Goal: Information Seeking & Learning: Learn about a topic

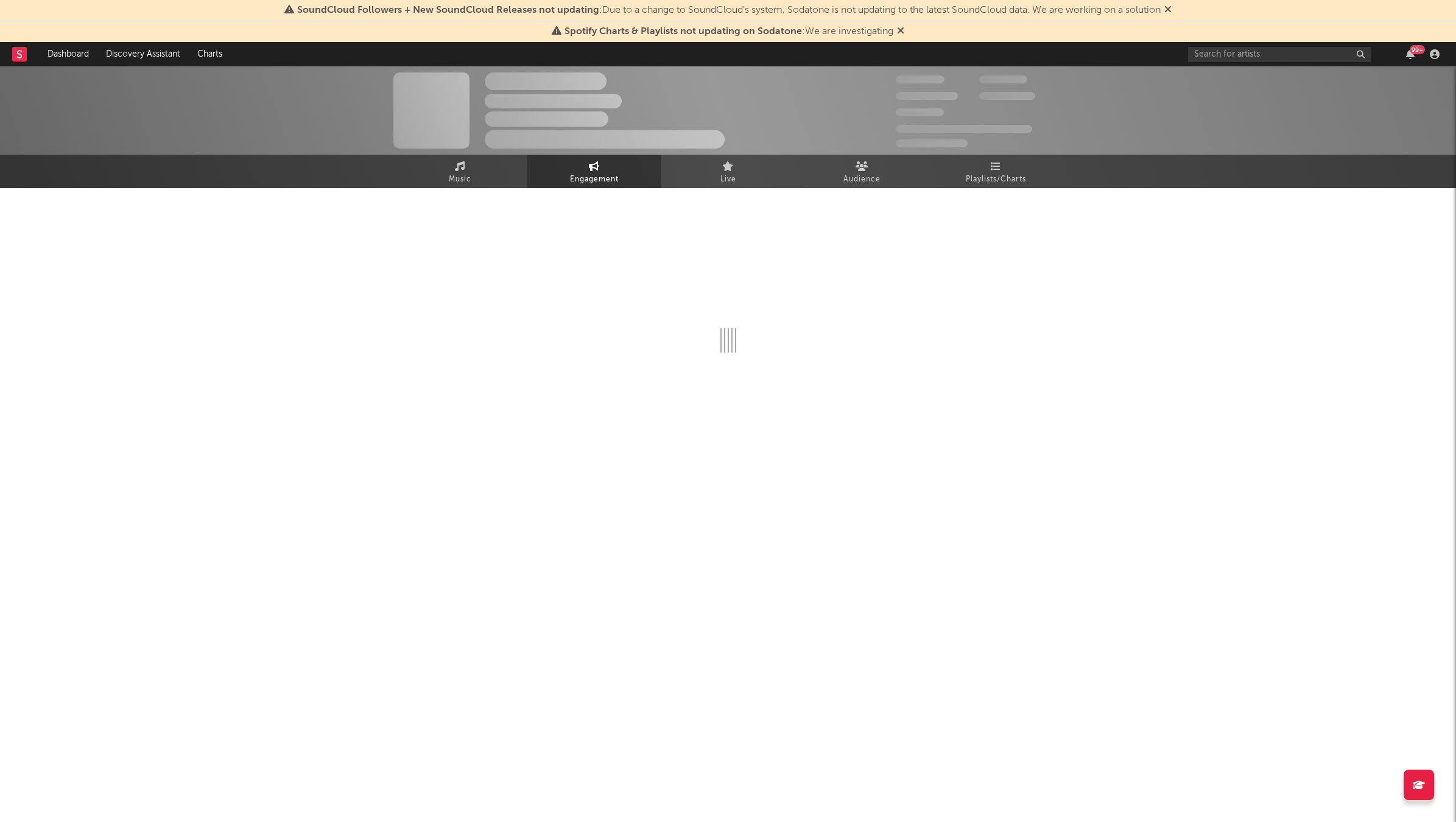
select select "1w"
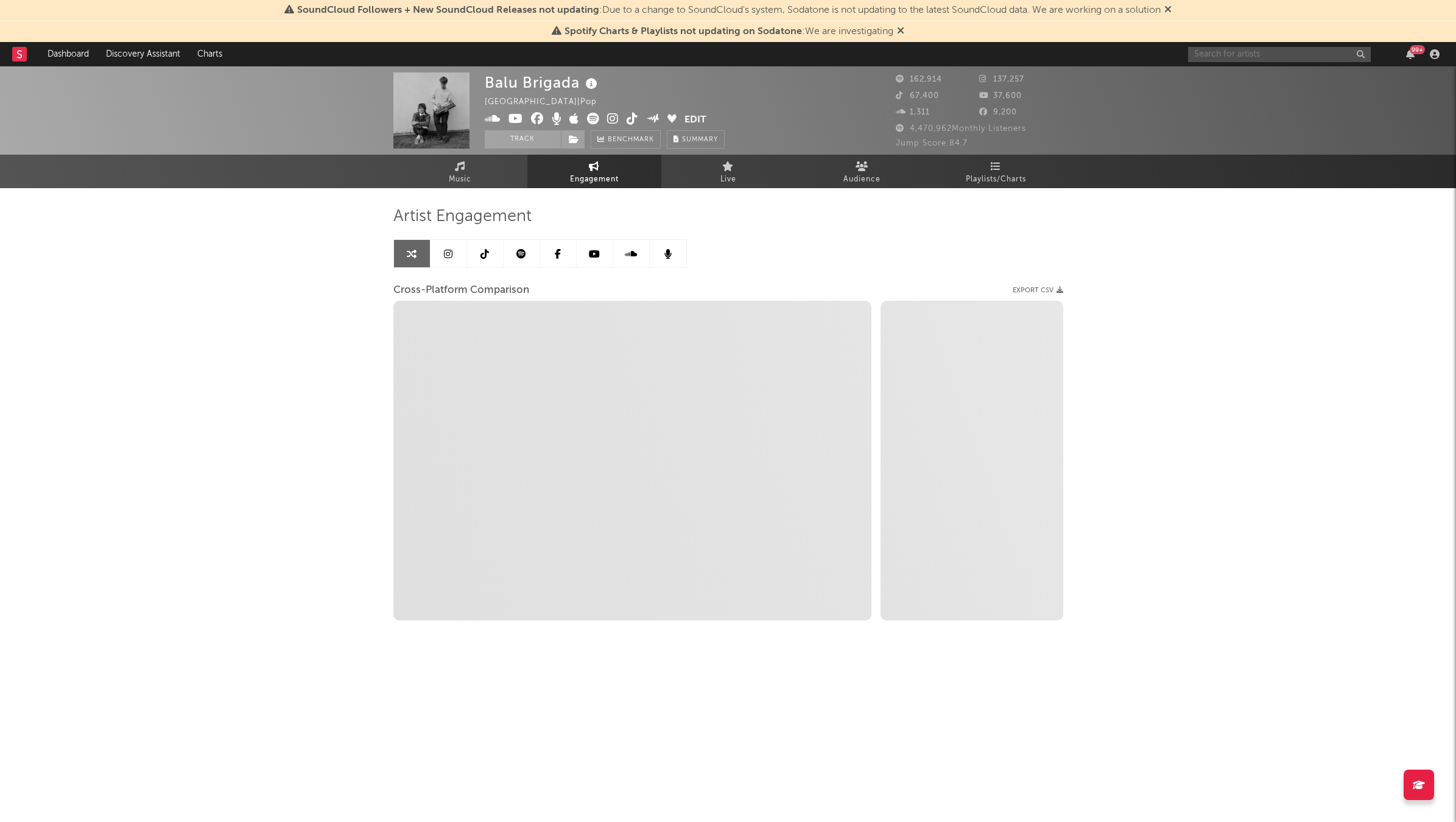
click at [1252, 57] on input "text" at bounding box center [1280, 54] width 183 height 15
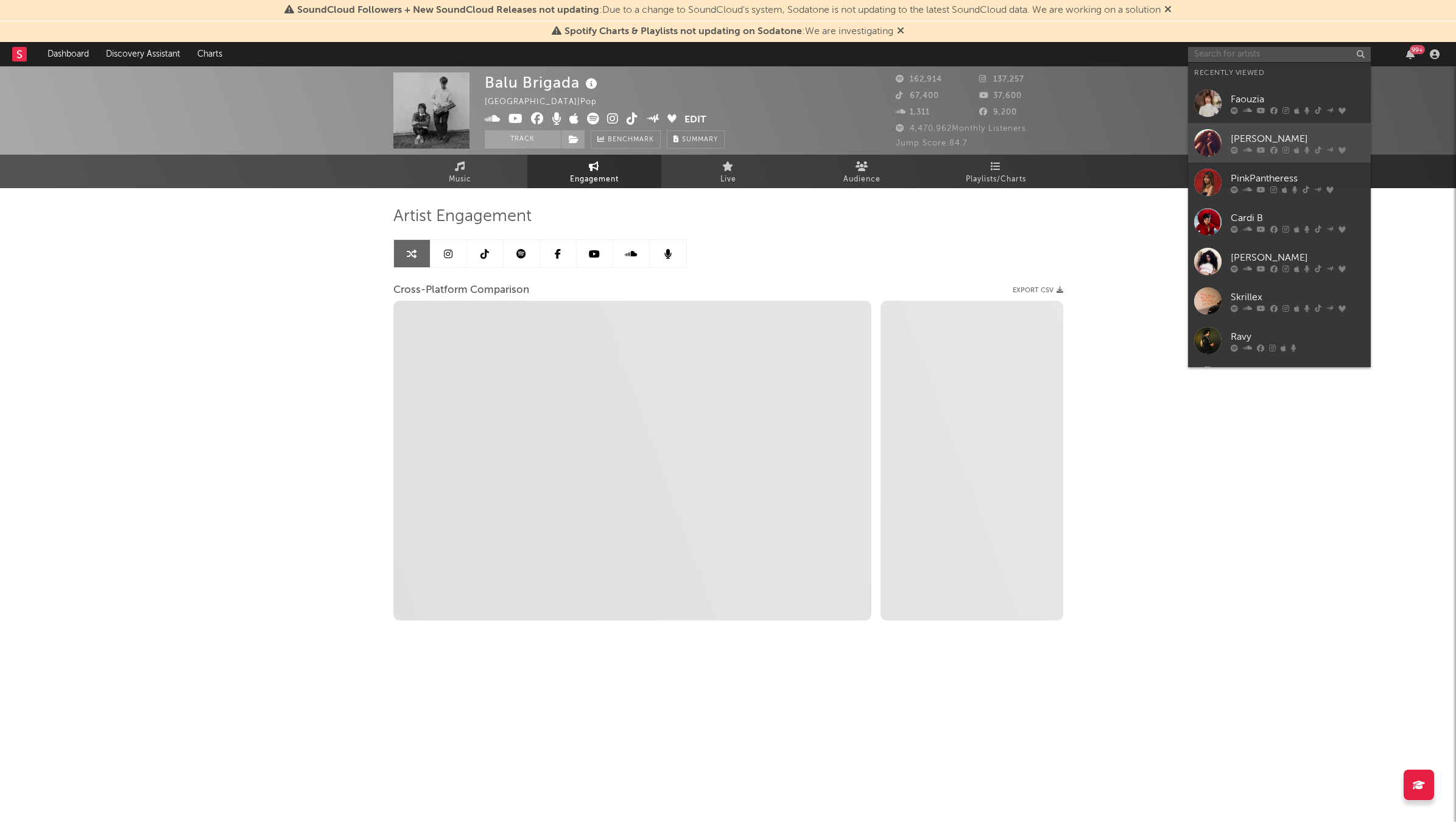
select select "1m"
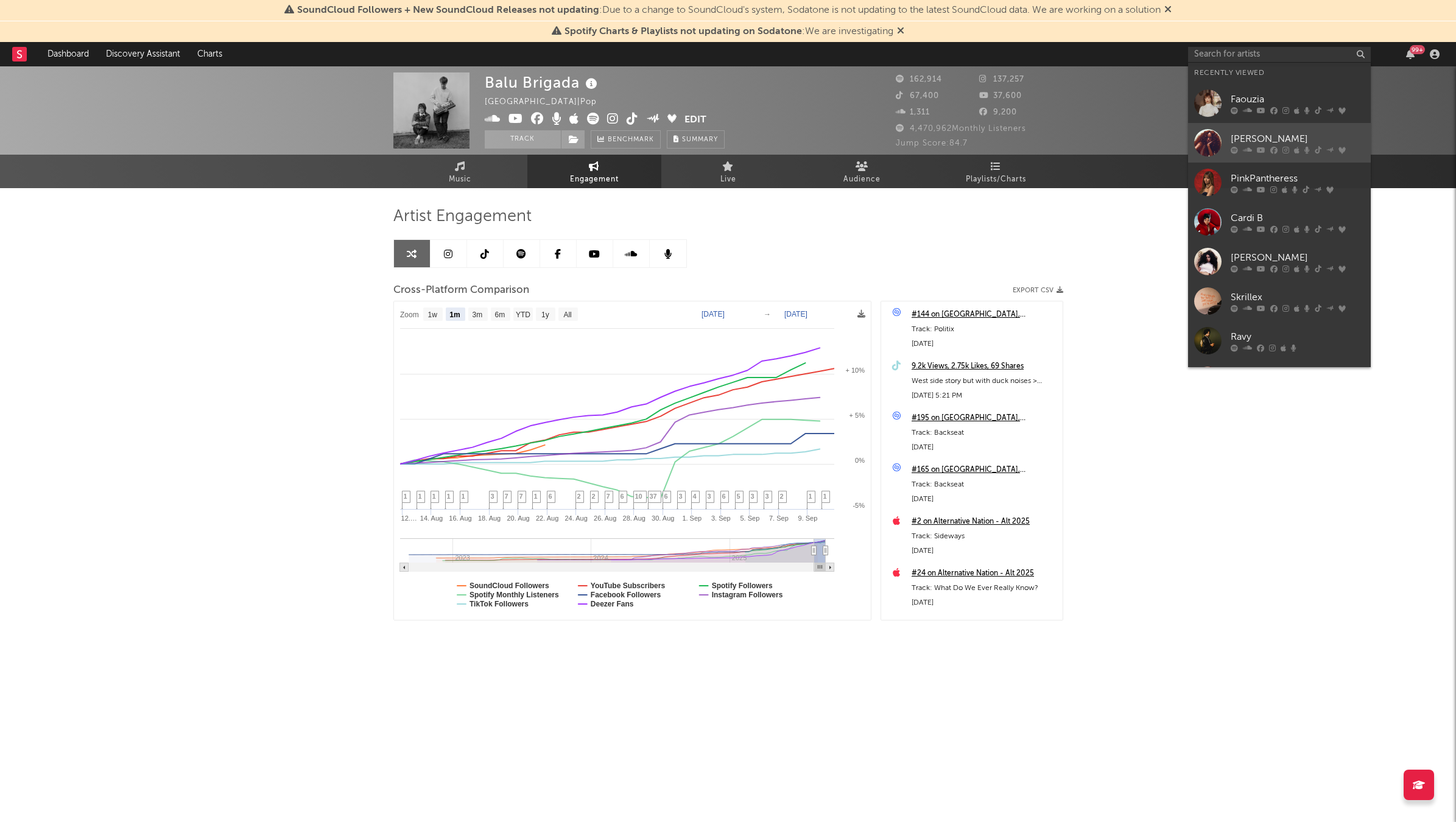
click at [1257, 127] on link "[PERSON_NAME]" at bounding box center [1280, 143] width 183 height 40
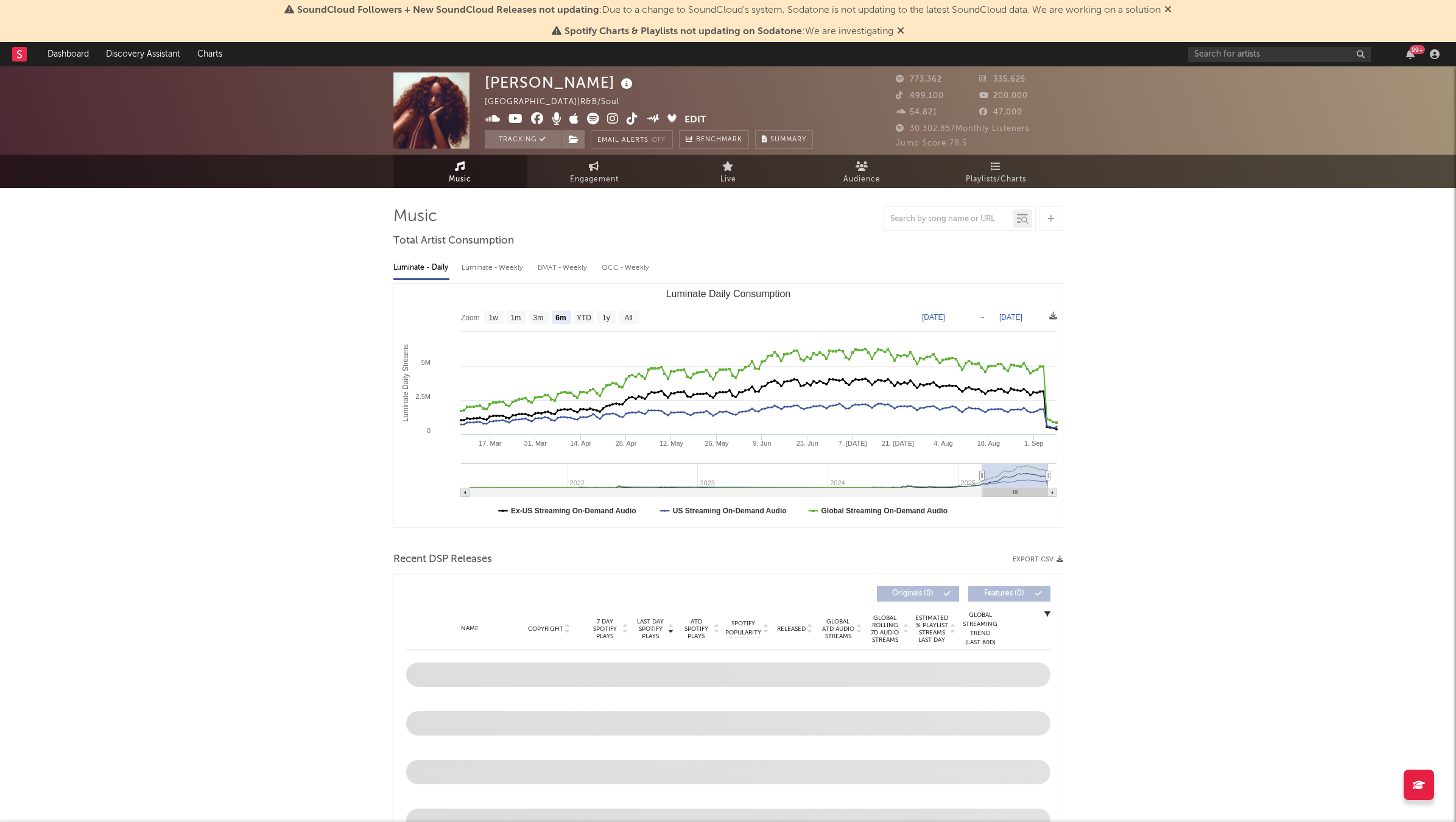
select select "6m"
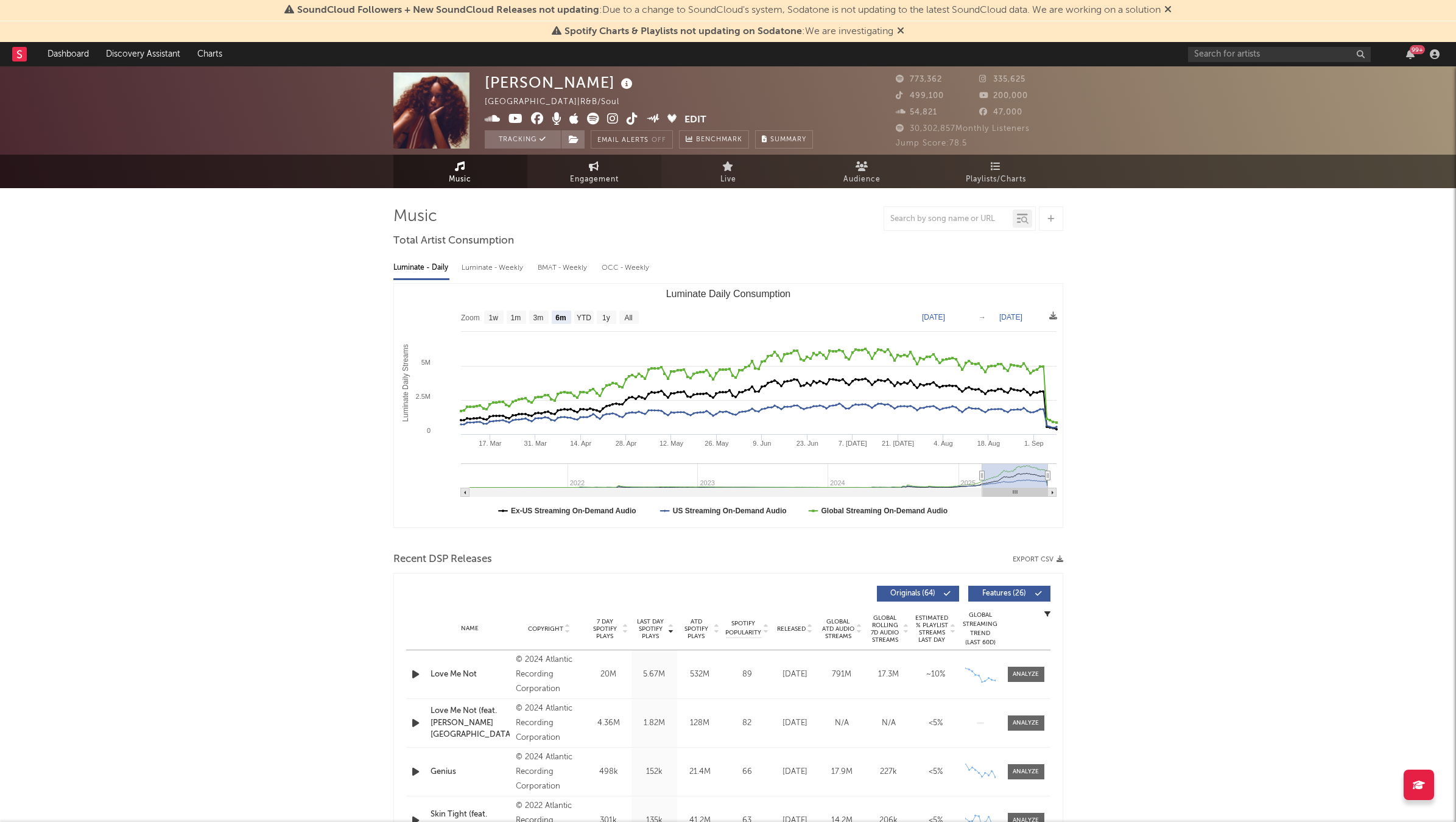
click at [578, 181] on span "Engagement" at bounding box center [594, 180] width 49 height 15
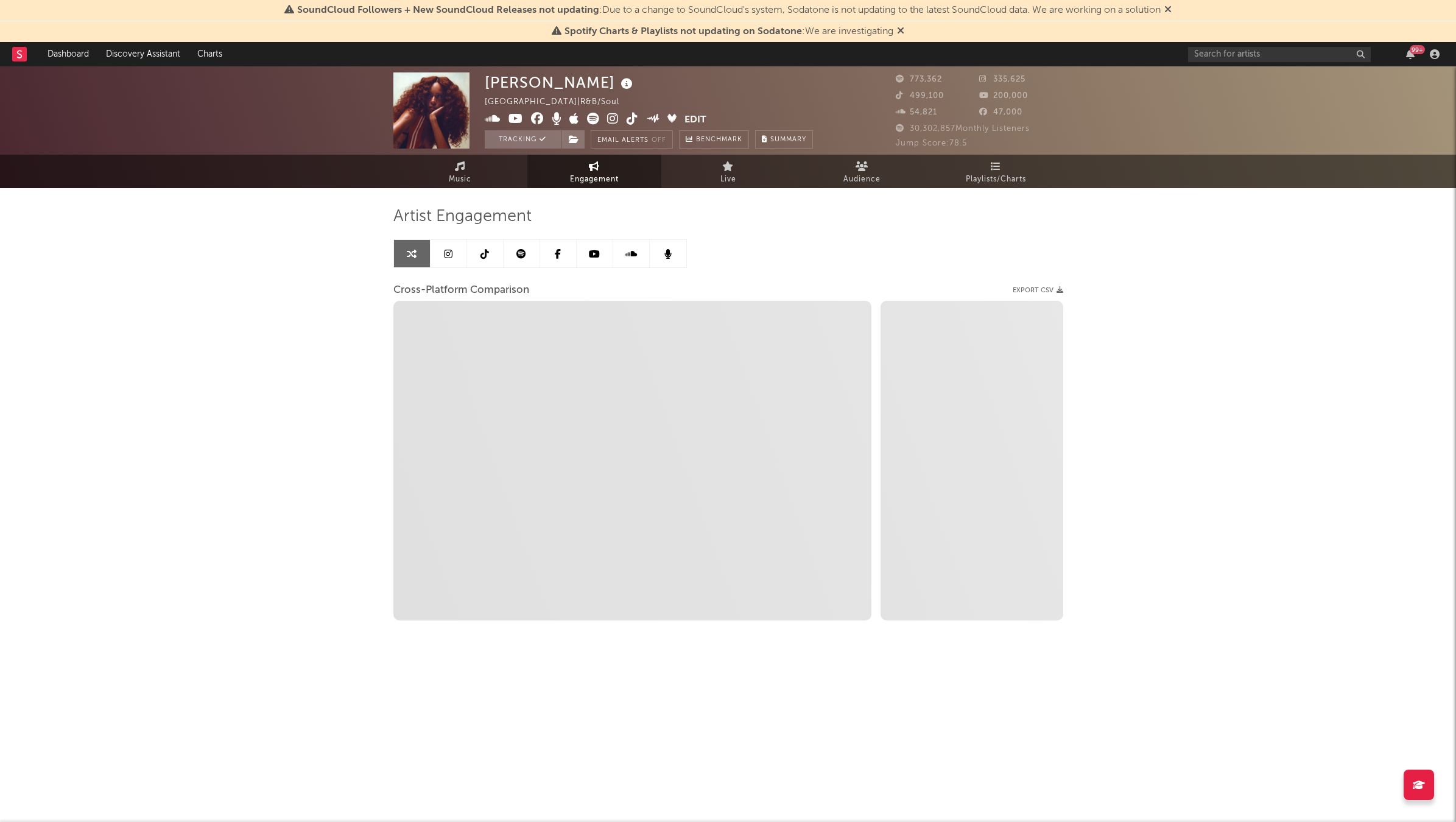
select select "1w"
select select "1m"
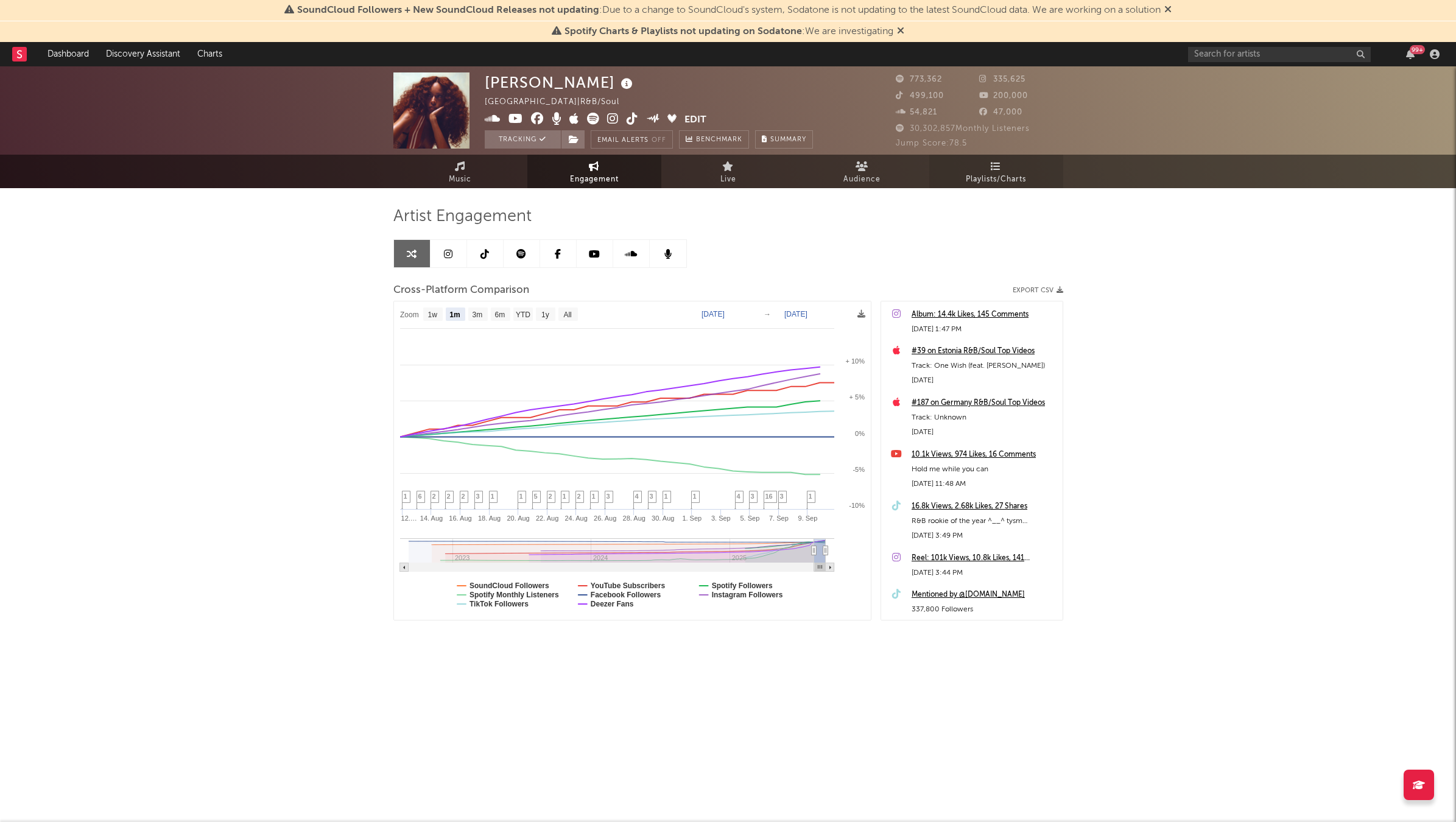
click at [954, 164] on link "Playlists/Charts" at bounding box center [996, 171] width 134 height 34
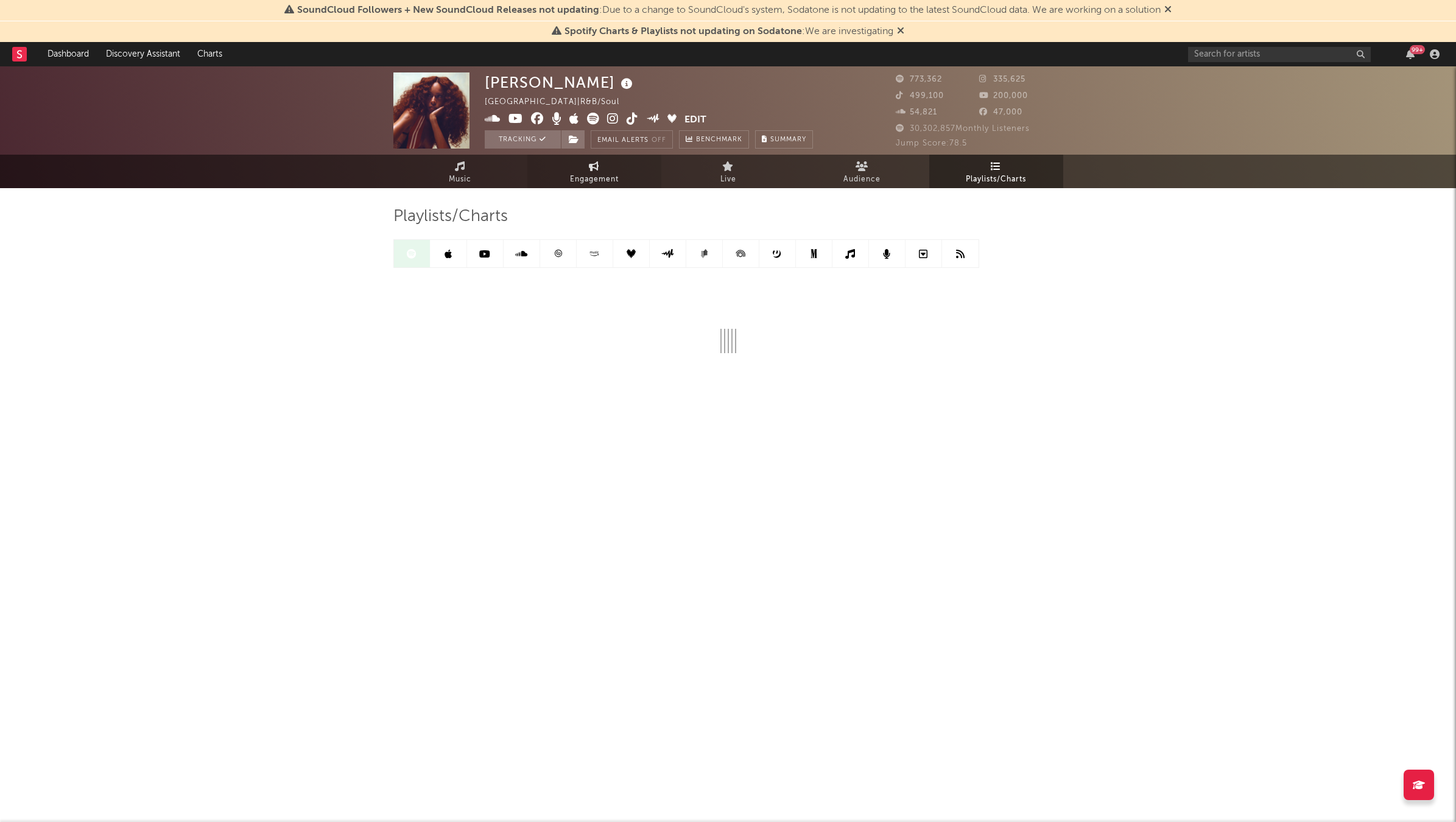
click at [580, 176] on span "Engagement" at bounding box center [594, 180] width 49 height 15
select select "1w"
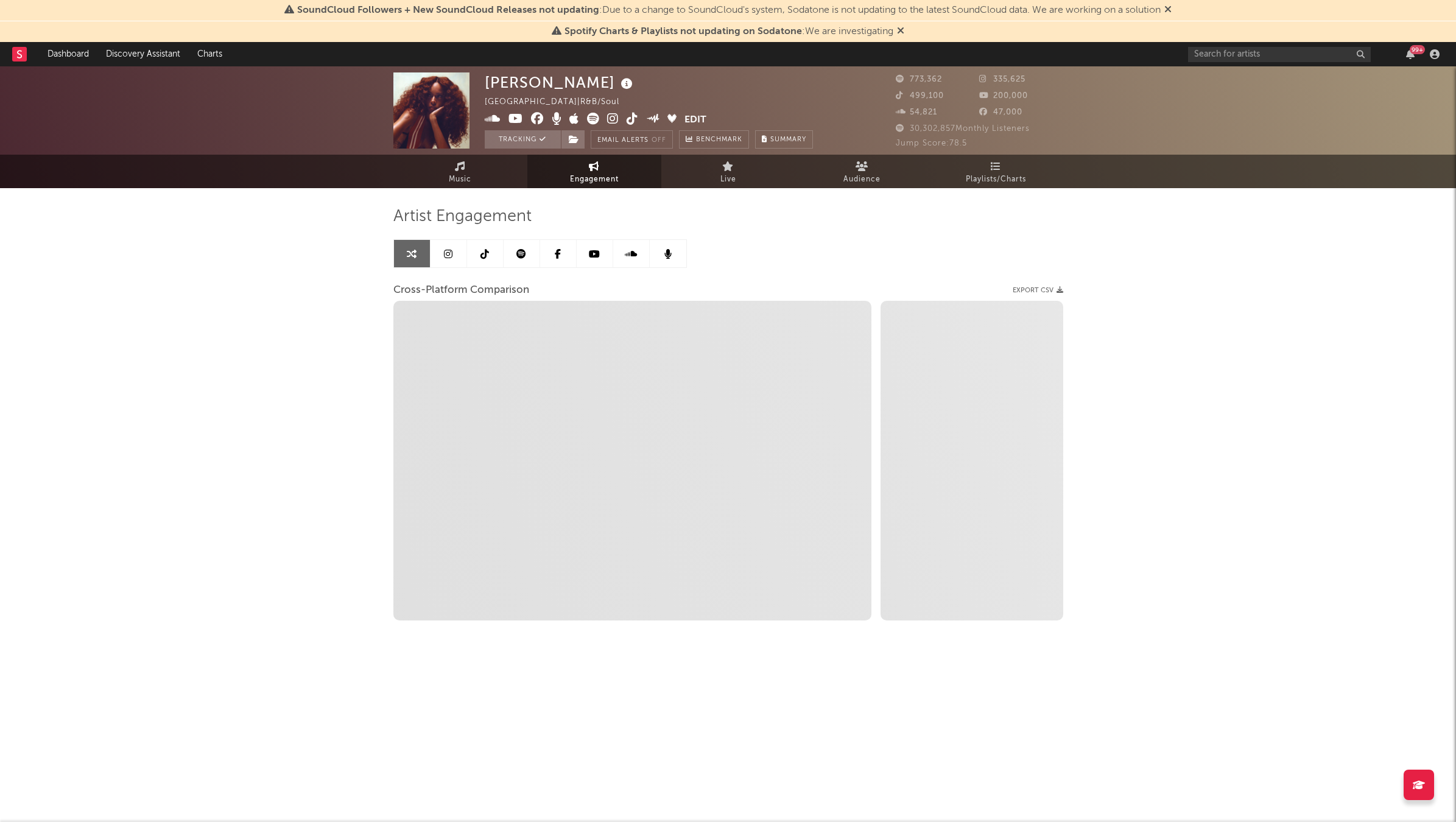
click at [592, 172] on span "Engagement" at bounding box center [594, 180] width 49 height 15
click at [496, 174] on link "Music" at bounding box center [460, 171] width 134 height 34
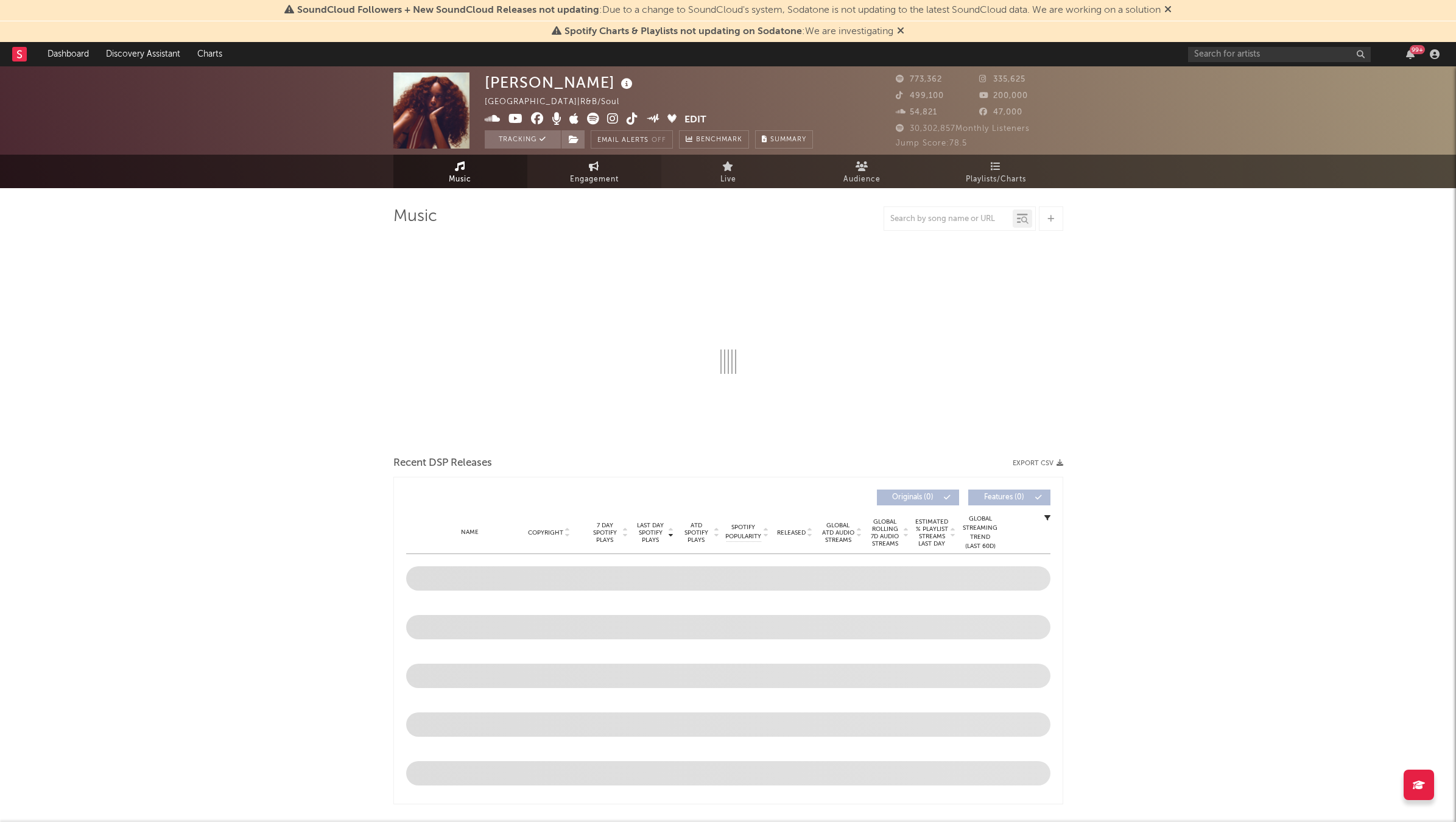
click at [565, 177] on link "Engagement" at bounding box center [594, 171] width 134 height 34
click at [598, 172] on span "Engagement" at bounding box center [594, 180] width 49 height 15
select select "1w"
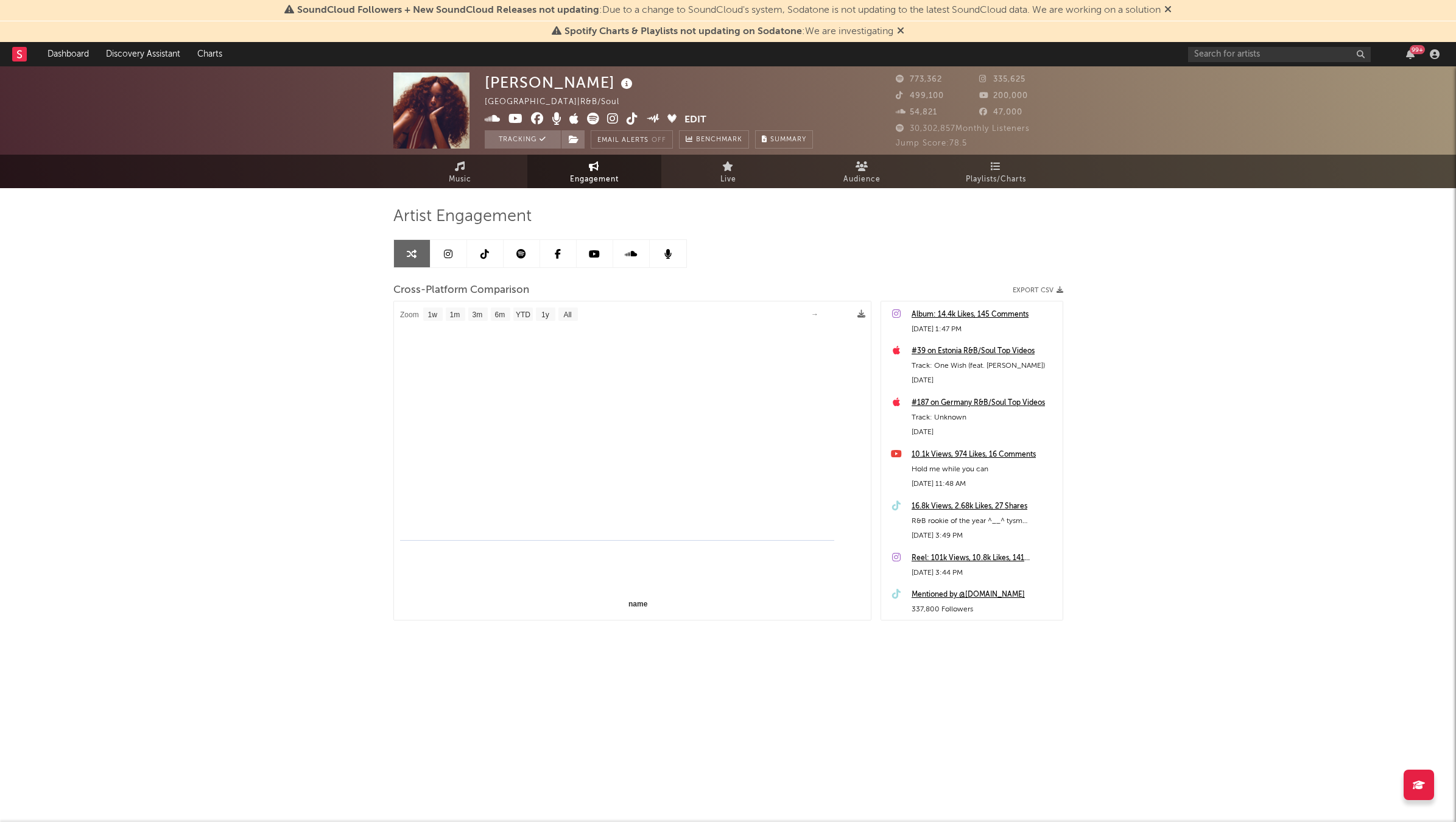
select select "1m"
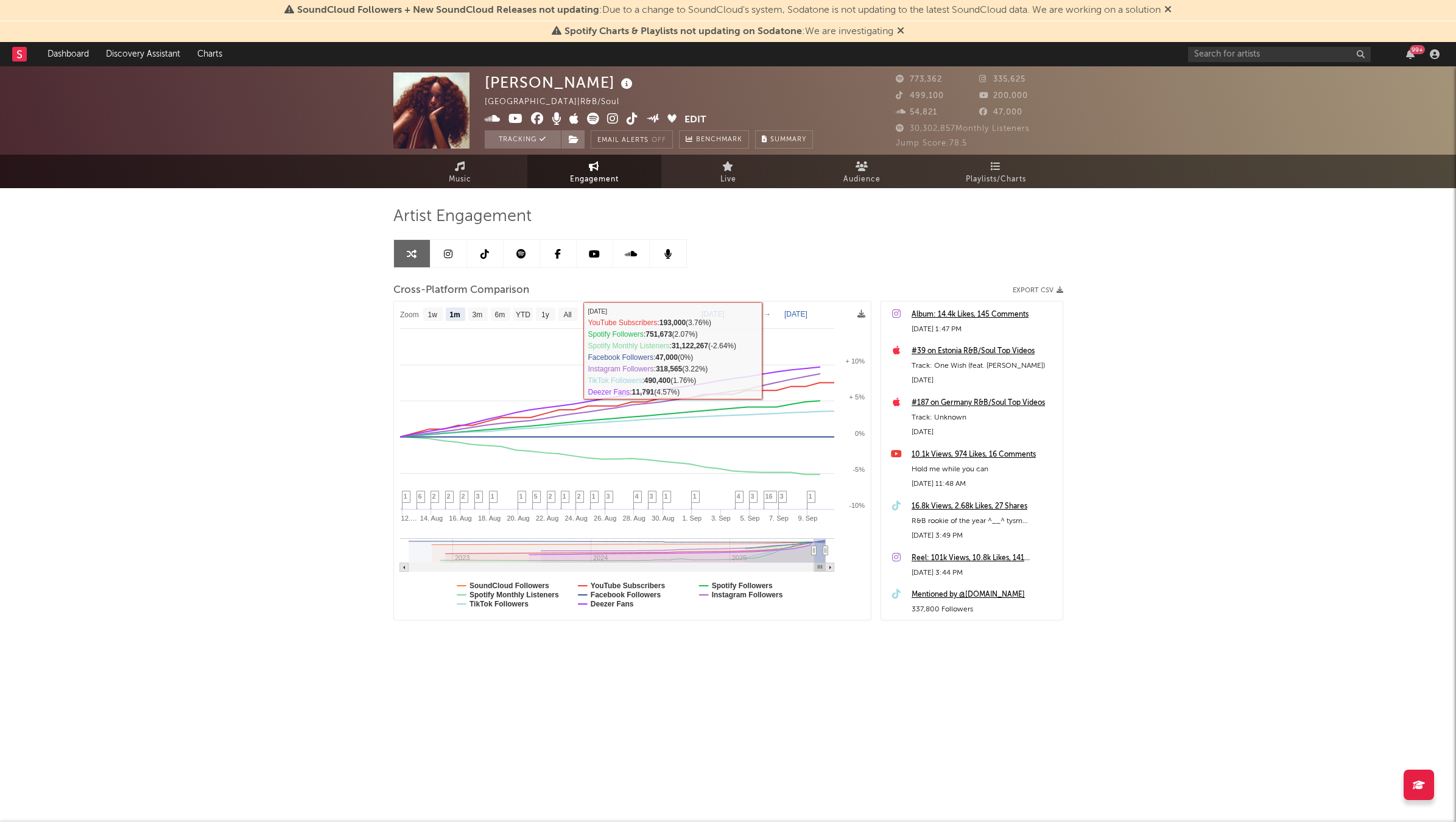
click at [791, 260] on div "Artist Engagement Cross-Platform Comparison Export CSV Zoom 1w 1m 3m 6m YTD 1y …" at bounding box center [728, 413] width 670 height 414
click at [716, 313] on text "[DATE]" at bounding box center [713, 314] width 23 height 8
select select "1m"
click at [718, 311] on text "[DATE]" at bounding box center [713, 314] width 23 height 8
click at [750, 313] on input "[DATE]" at bounding box center [721, 314] width 57 height 12
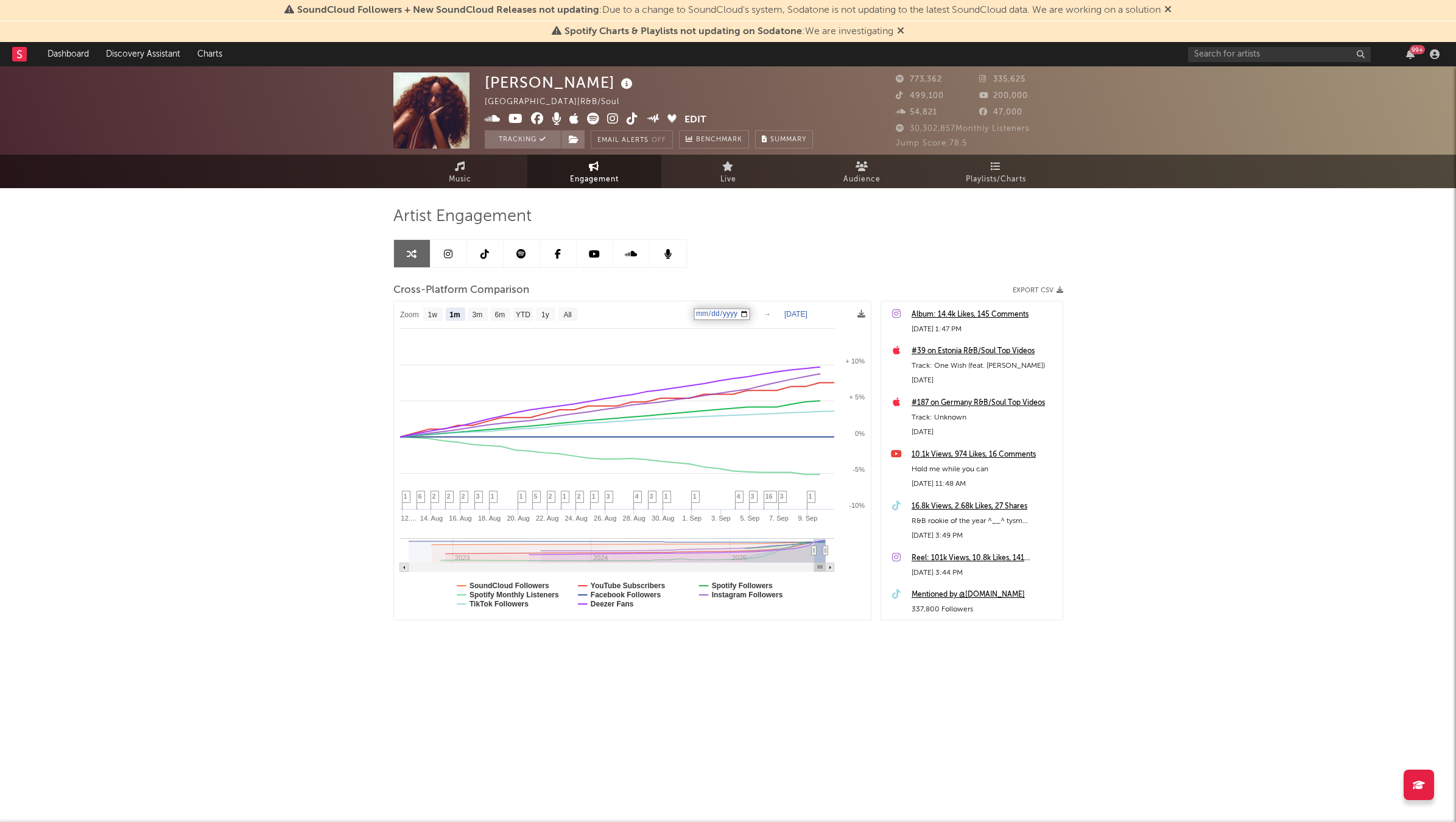
type input "[DATE]"
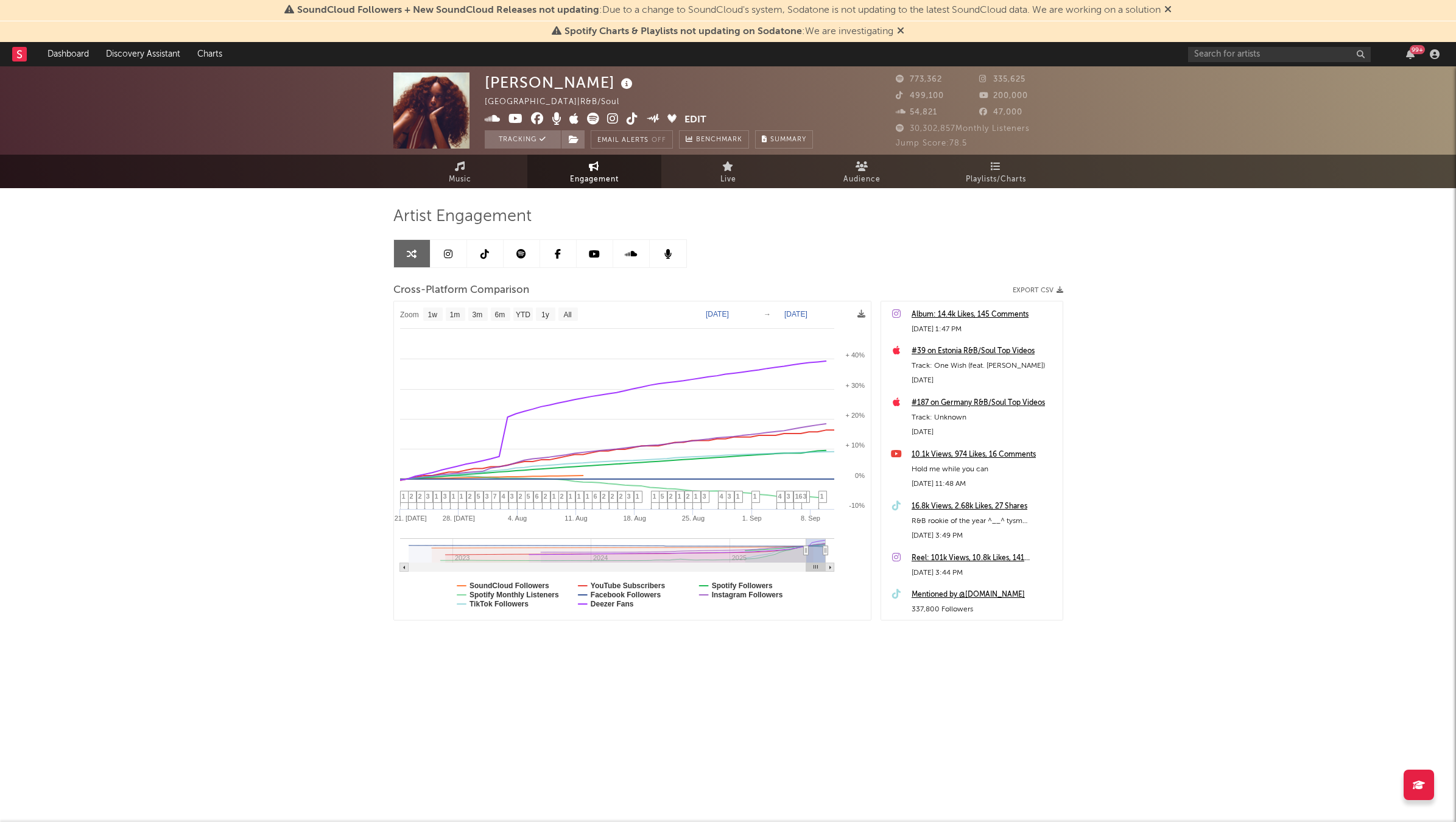
click at [542, 314] on text "1y" at bounding box center [546, 315] width 8 height 8
select select "1y"
type input "[DATE]"
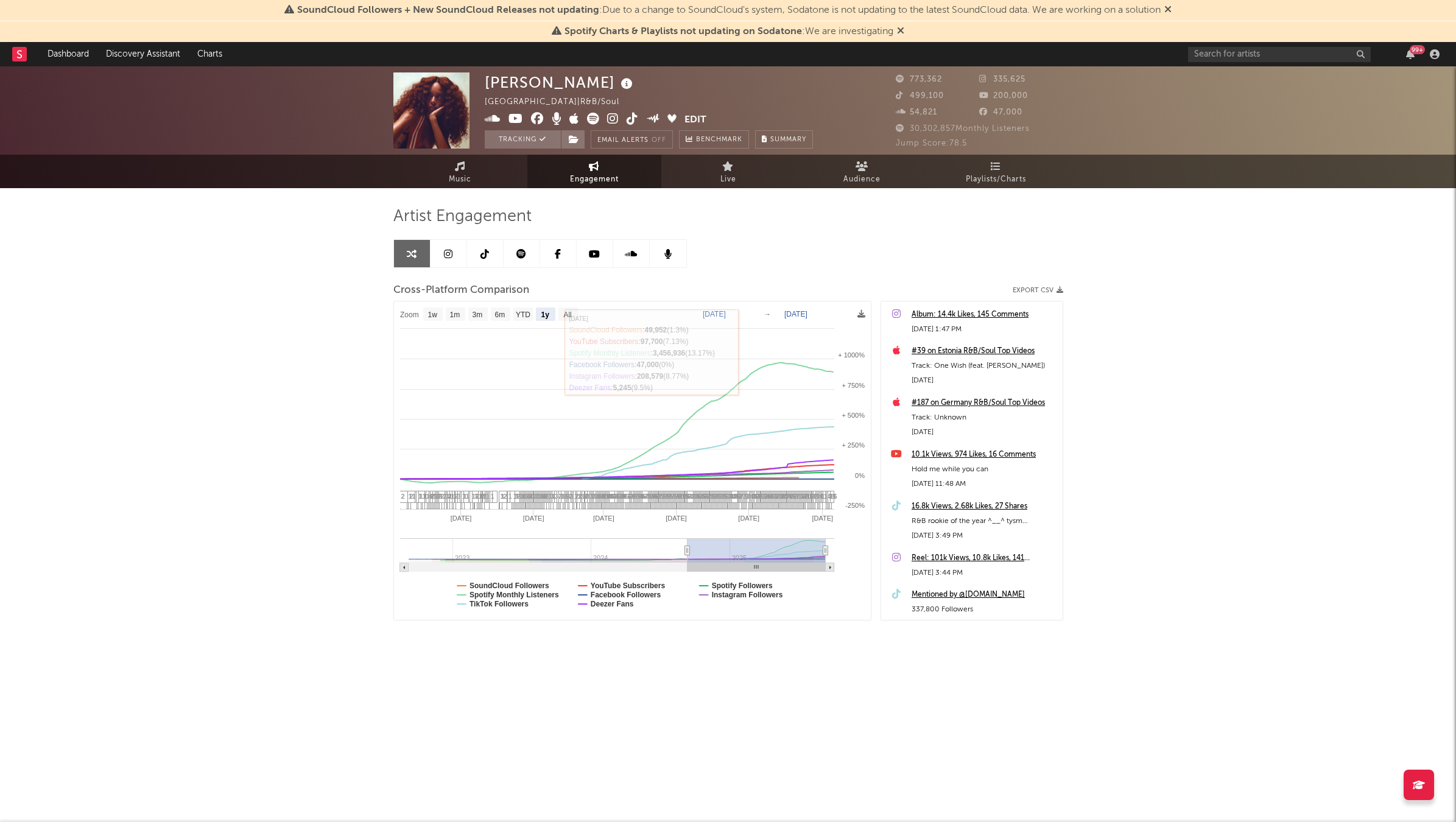
click at [453, 322] on rect at bounding box center [632, 461] width 477 height 319
click at [450, 311] on text "1m" at bounding box center [454, 315] width 11 height 8
select select "1m"
type input "[DATE]"
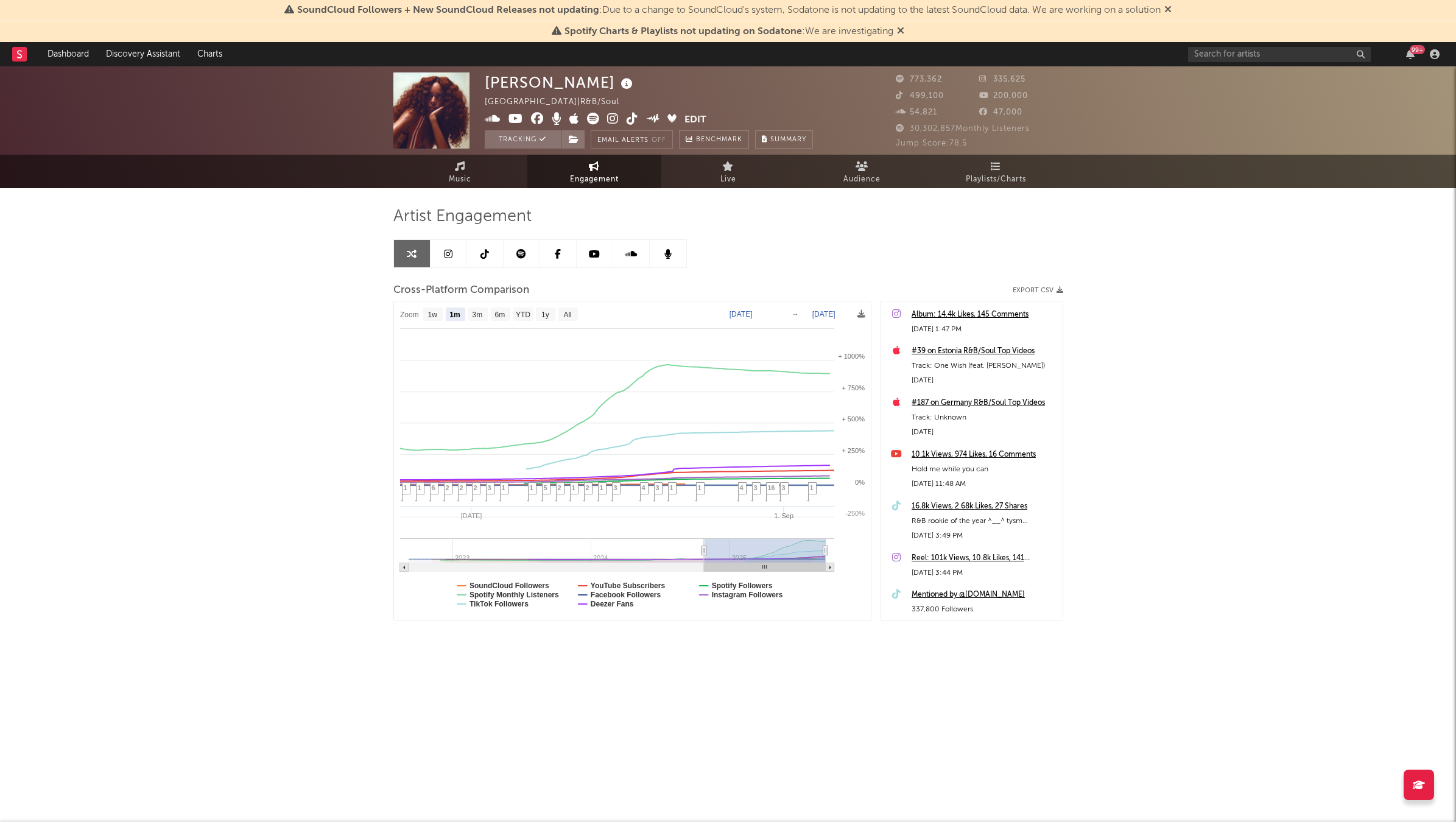
select select "1m"
